Goal: Transaction & Acquisition: Purchase product/service

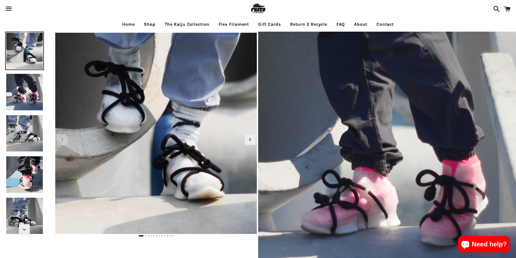
select select "**********"
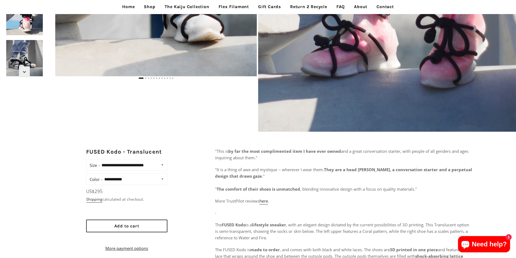
scroll to position [190, 0]
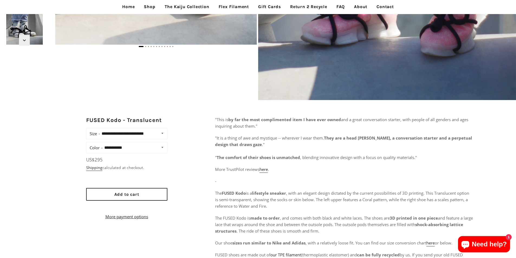
click at [135, 4] on link "Home" at bounding box center [128, 7] width 21 height 14
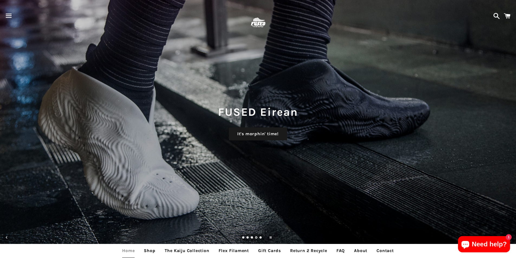
click at [506, 17] on span at bounding box center [507, 16] width 12 height 16
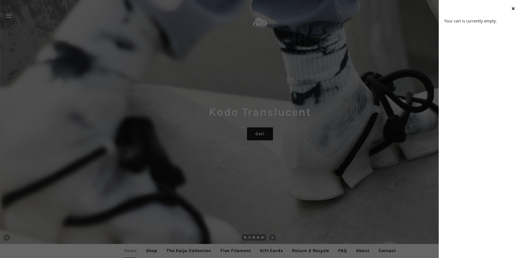
click at [278, 130] on div "Menu Search Cart Meka High Want! Kodo Translucent Get! FUSED Kodo Love! FUSED E…" at bounding box center [260, 129] width 520 height 258
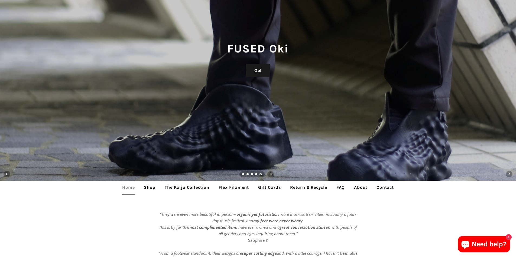
scroll to position [81, 0]
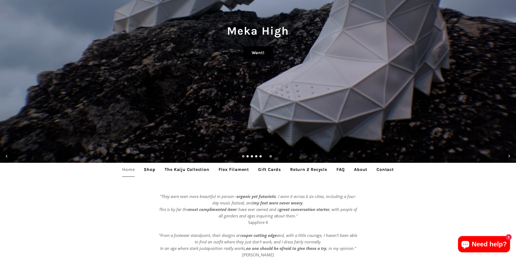
click at [254, 57] on link "Want!" at bounding box center [258, 52] width 30 height 13
